Goal: Task Accomplishment & Management: Manage account settings

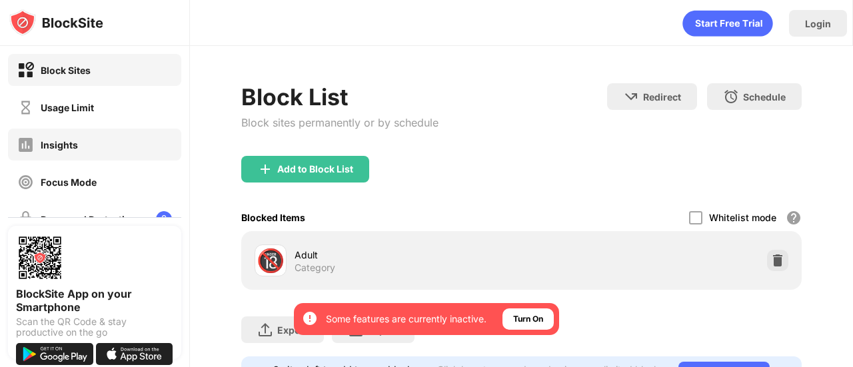
click at [84, 145] on div "Insights" at bounding box center [94, 145] width 173 height 32
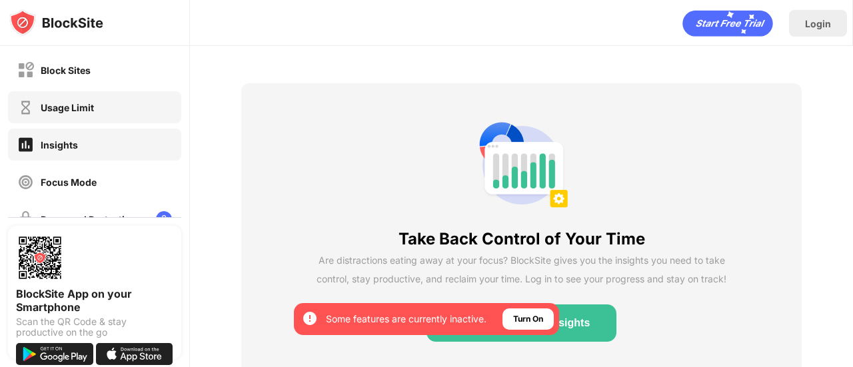
click at [101, 109] on div "Usage Limit" at bounding box center [94, 107] width 173 height 32
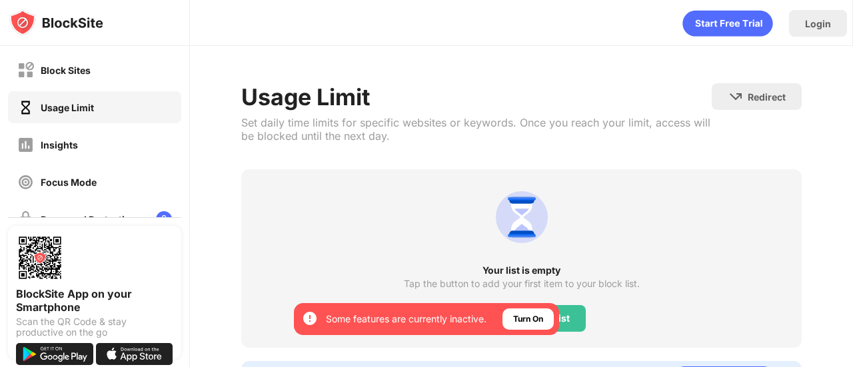
click at [108, 86] on div "Block Sites Usage Limit Insights Focus Mode Password Protection Custom Block Pa…" at bounding box center [94, 200] width 189 height 309
click at [128, 65] on div "Block Sites" at bounding box center [94, 70] width 173 height 32
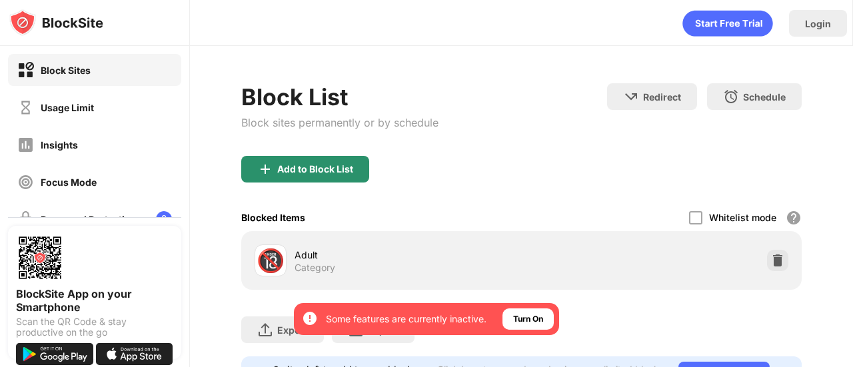
click at [347, 167] on div "Add to Block List" at bounding box center [315, 169] width 76 height 11
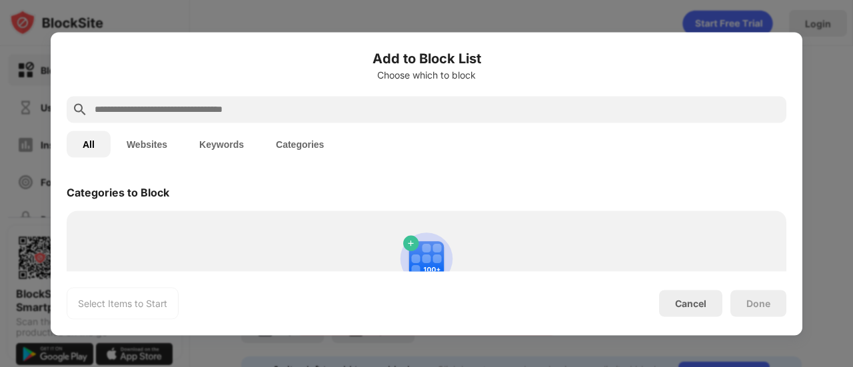
click at [322, 109] on input "text" at bounding box center [437, 109] width 688 height 16
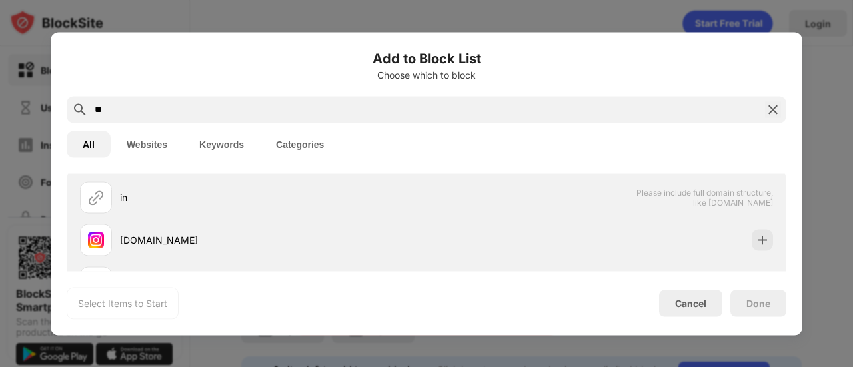
scroll to position [51, 0]
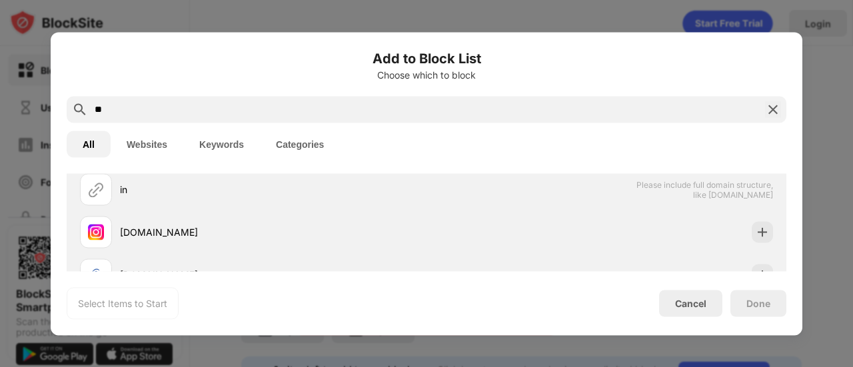
type input "**"
click at [240, 248] on div "[DOMAIN_NAME]" at bounding box center [427, 232] width 704 height 43
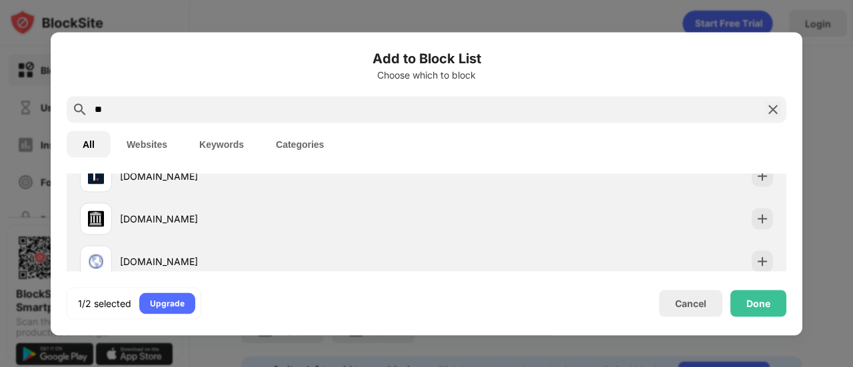
scroll to position [153, 0]
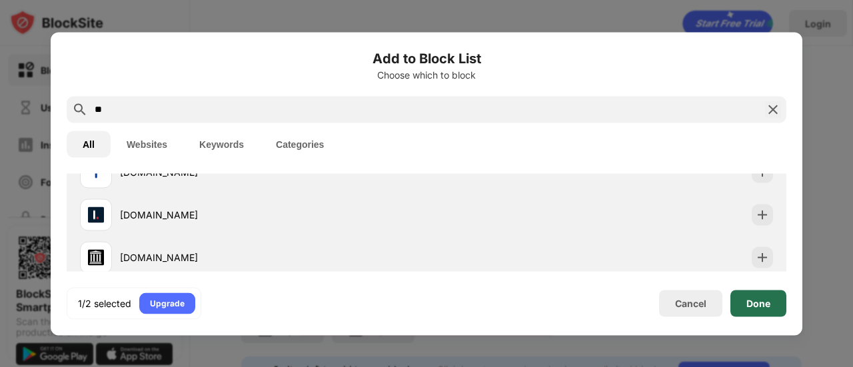
click at [748, 309] on div "Done" at bounding box center [758, 303] width 56 height 27
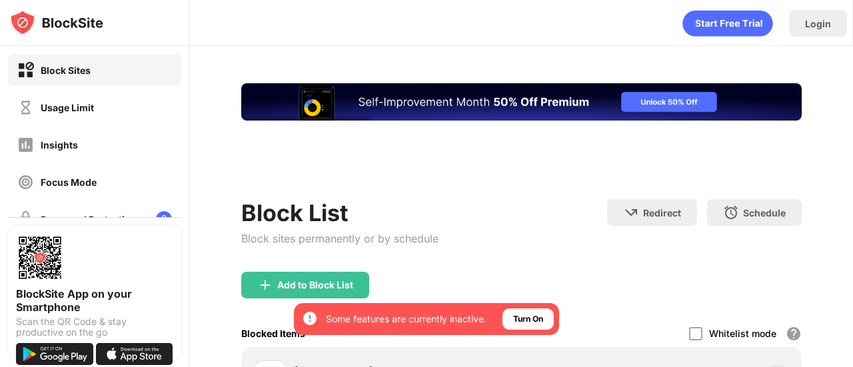
scroll to position [0, 0]
